Goal: Obtain resource: Download file/media

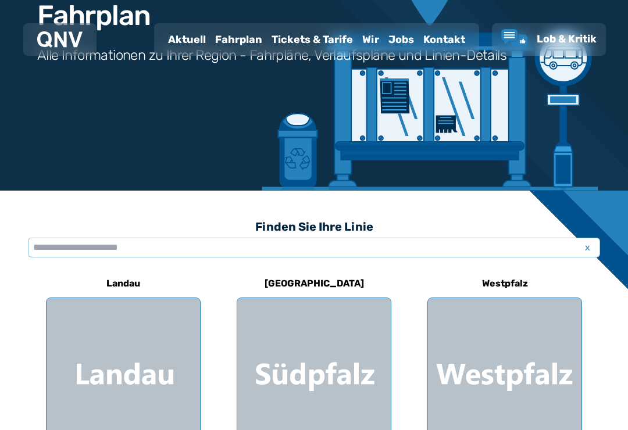
scroll to position [112, 0]
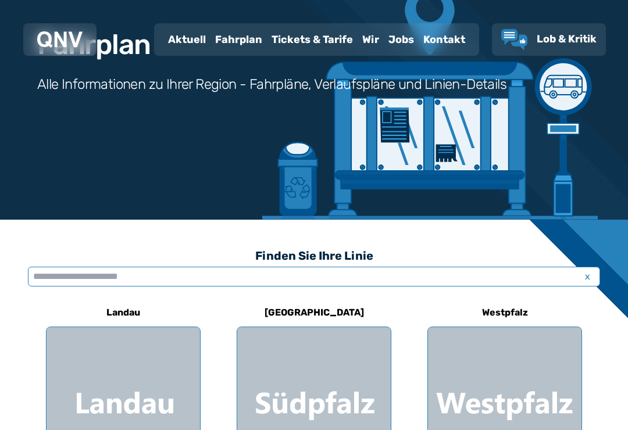
click at [155, 273] on input "text" at bounding box center [314, 277] width 572 height 20
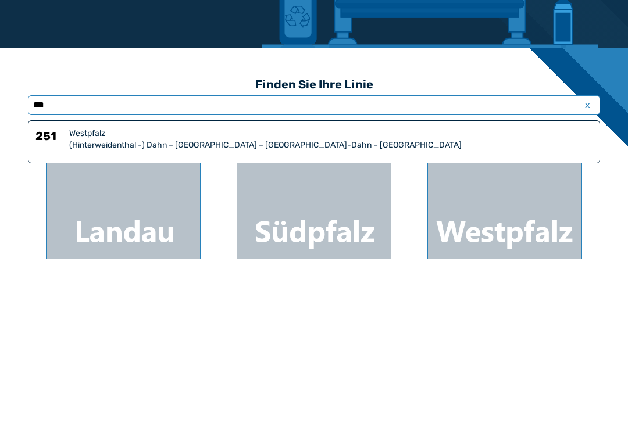
type input "***"
click at [264, 311] on div "(Hinterweidenthal -) Dahn – [GEOGRAPHIC_DATA] – [GEOGRAPHIC_DATA]-Dahn – [GEOGR…" at bounding box center [330, 317] width 523 height 12
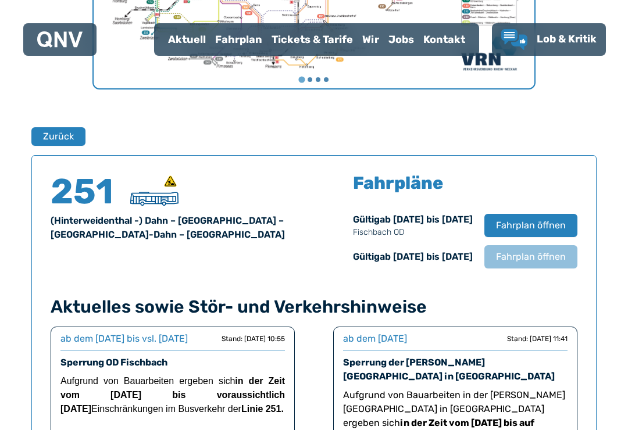
scroll to position [665, 0]
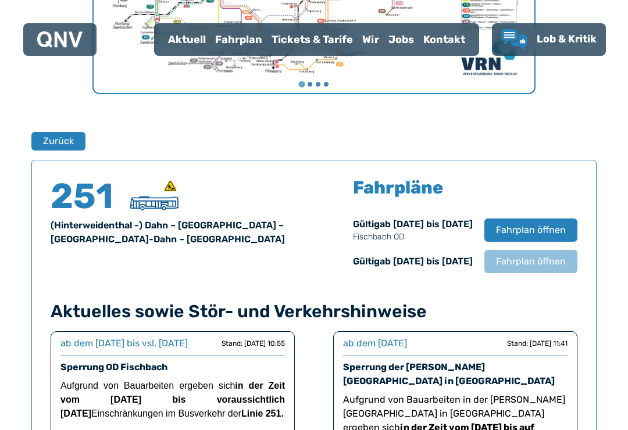
click at [528, 260] on span "Fahrplan öffnen" at bounding box center [531, 262] width 70 height 14
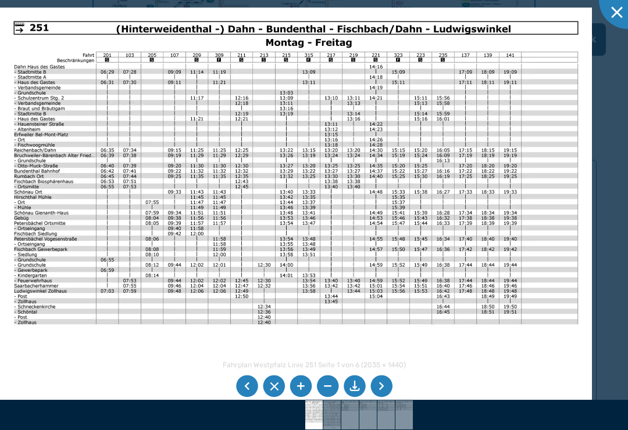
click at [382, 398] on li at bounding box center [381, 387] width 22 height 22
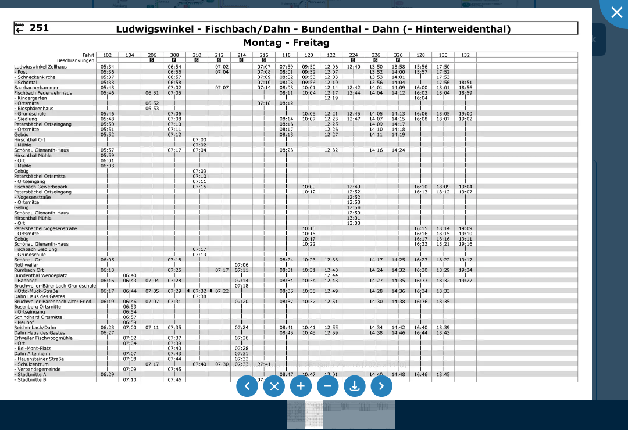
click at [345, 359] on img at bounding box center [296, 217] width 592 height 419
click at [476, 316] on img at bounding box center [296, 217] width 592 height 419
click at [618, 17] on div at bounding box center [628, 0] width 58 height 58
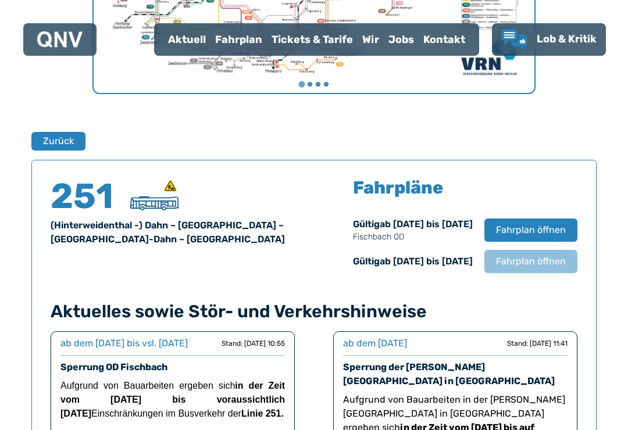
click at [545, 261] on span "Fahrplan öffnen" at bounding box center [531, 262] width 70 height 14
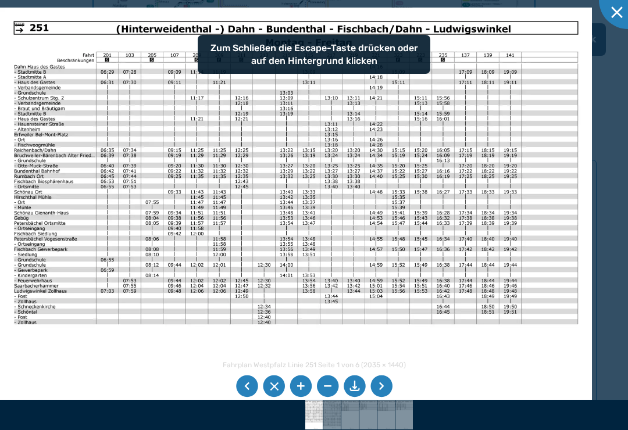
click at [553, 255] on img at bounding box center [296, 217] width 592 height 419
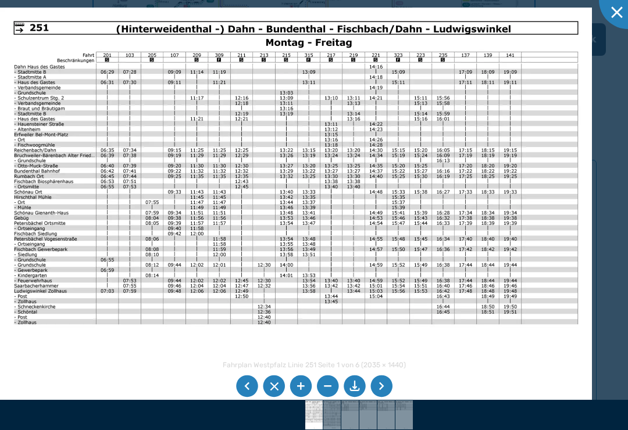
click at [238, 398] on li at bounding box center [247, 387] width 22 height 22
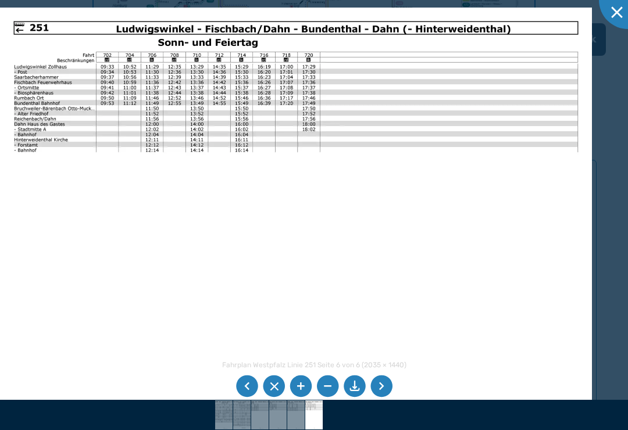
click at [380, 398] on li at bounding box center [381, 387] width 22 height 22
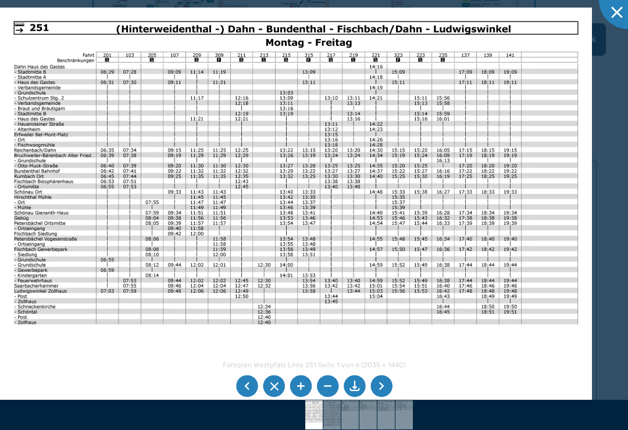
click at [385, 398] on li at bounding box center [381, 387] width 22 height 22
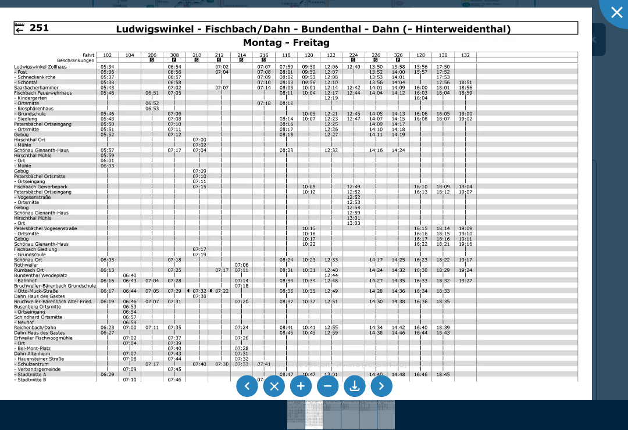
click at [355, 398] on li at bounding box center [355, 387] width 22 height 22
